Goal: Obtain resource: Download file/media

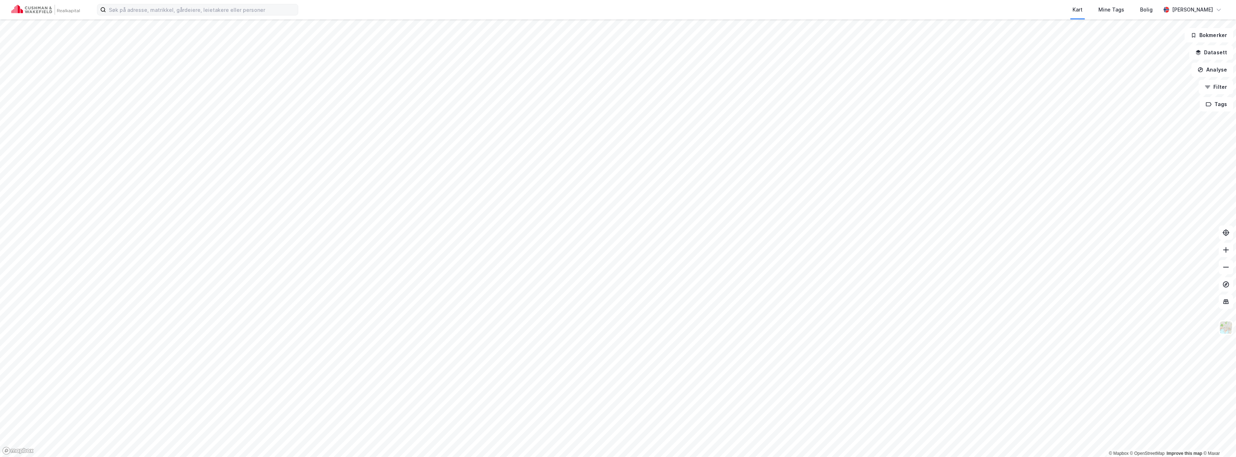
click at [174, 15] on label at bounding box center [197, 9] width 201 height 11
click at [174, 15] on input at bounding box center [202, 9] width 192 height 11
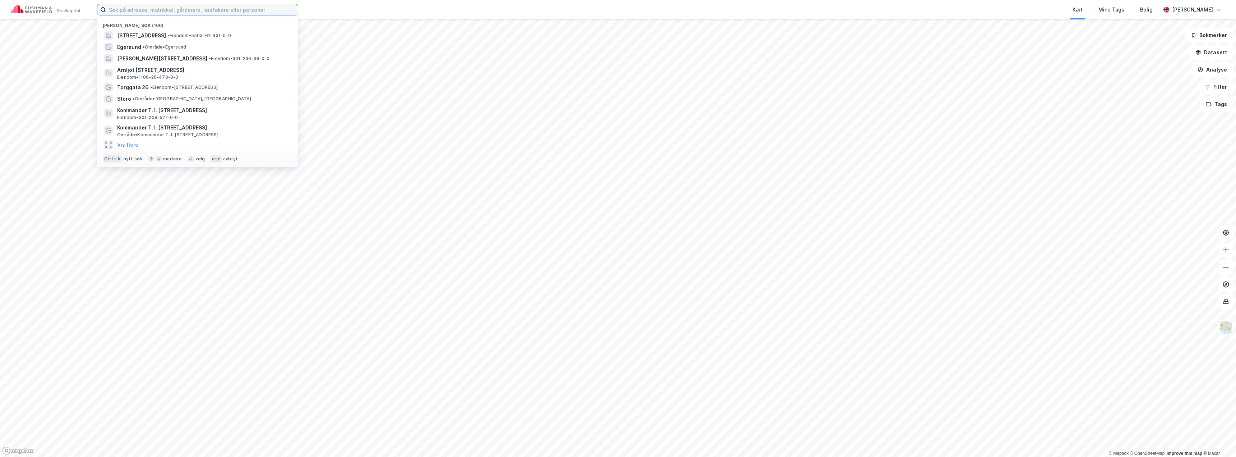
click at [173, 13] on input at bounding box center [202, 9] width 192 height 11
click at [162, 51] on div "Egersund • Område • [GEOGRAPHIC_DATA]" at bounding box center [198, 46] width 190 height 11
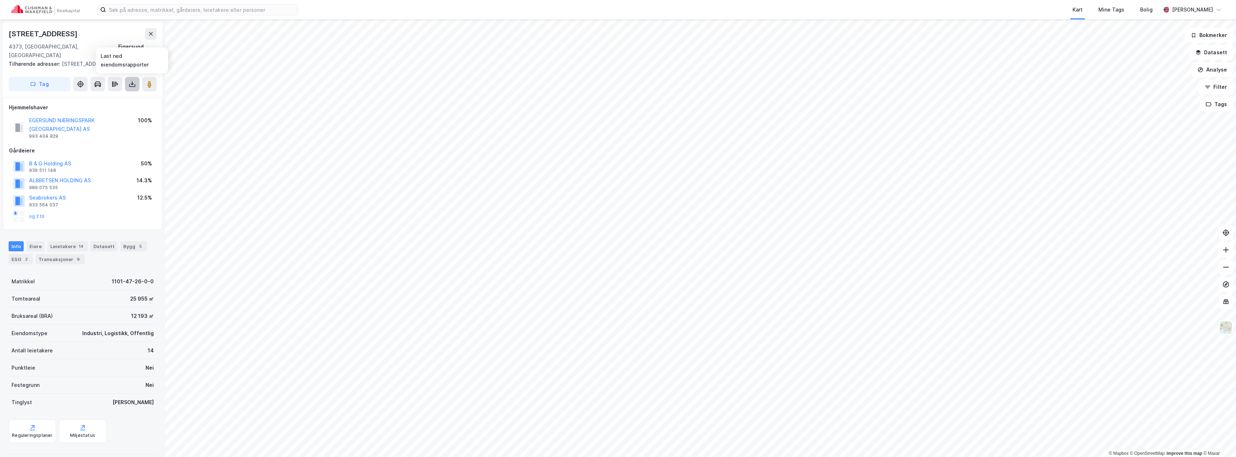
click at [134, 84] on icon at bounding box center [132, 83] width 7 height 7
click at [109, 100] on div "Last ned grunnbok" at bounding box center [97, 99] width 42 height 6
